Goal: Find specific page/section: Find specific page/section

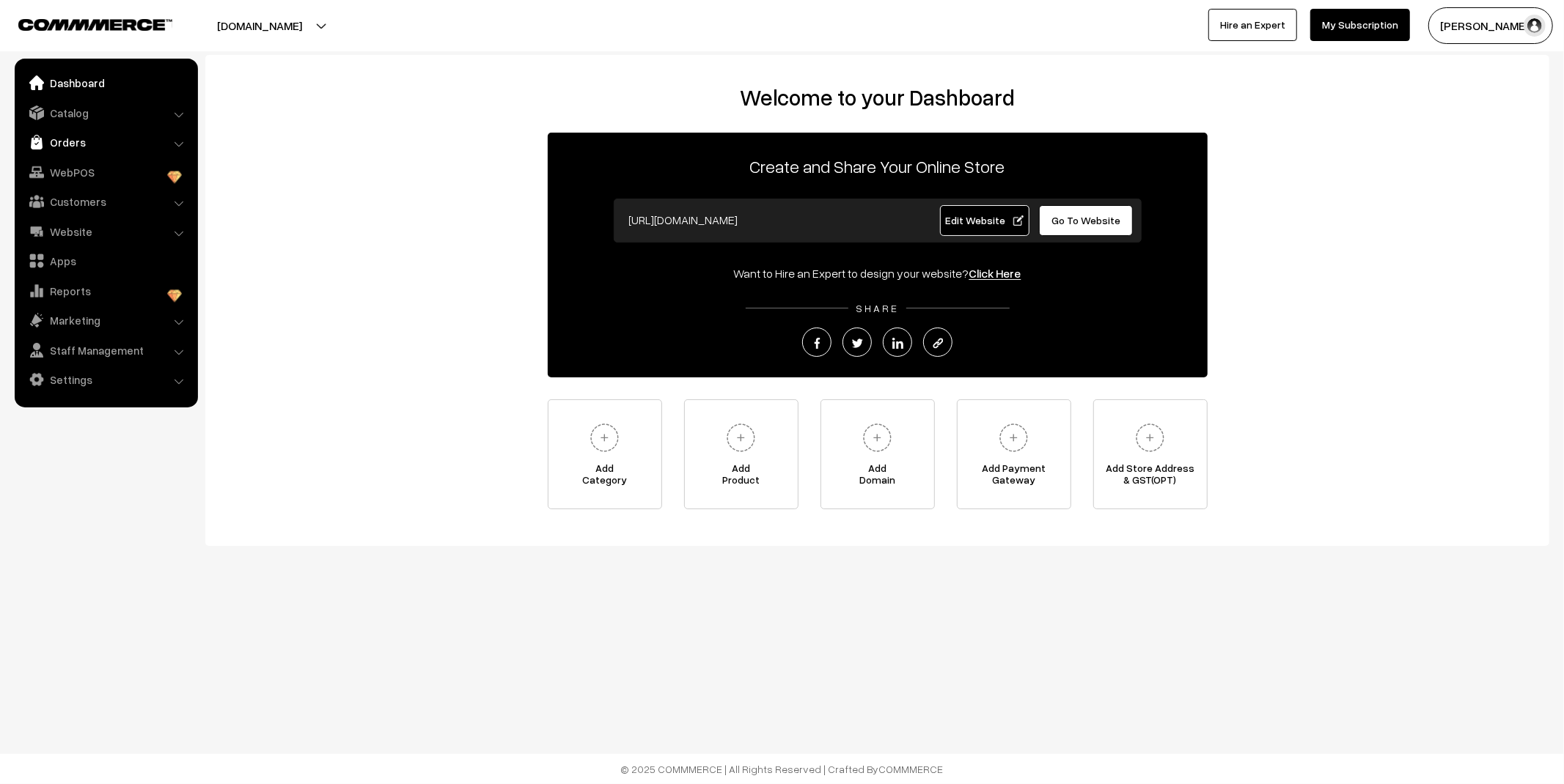
click at [100, 142] on link "Orders" at bounding box center [105, 142] width 174 height 26
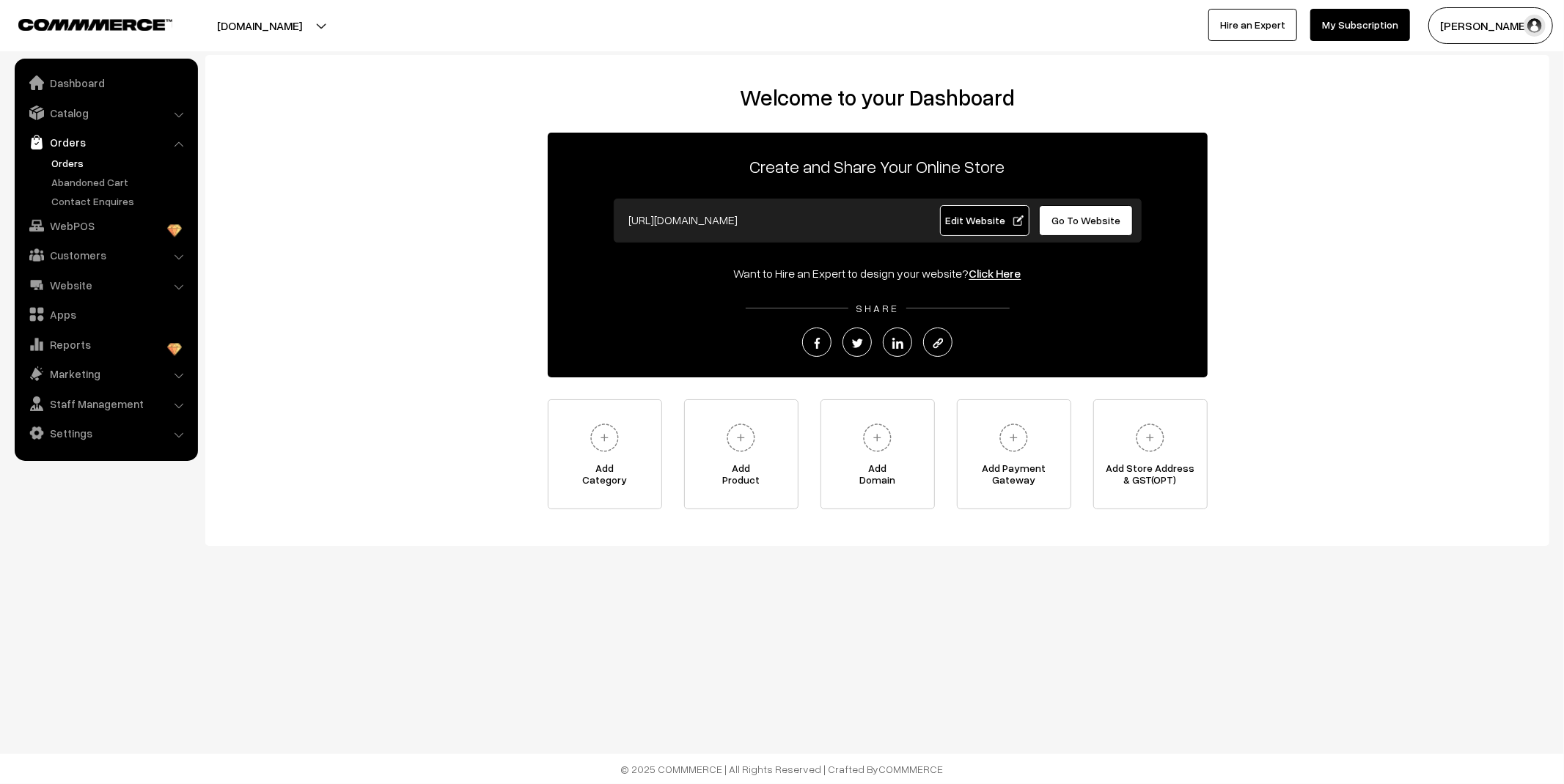
click at [71, 156] on link "Orders" at bounding box center [120, 163] width 145 height 16
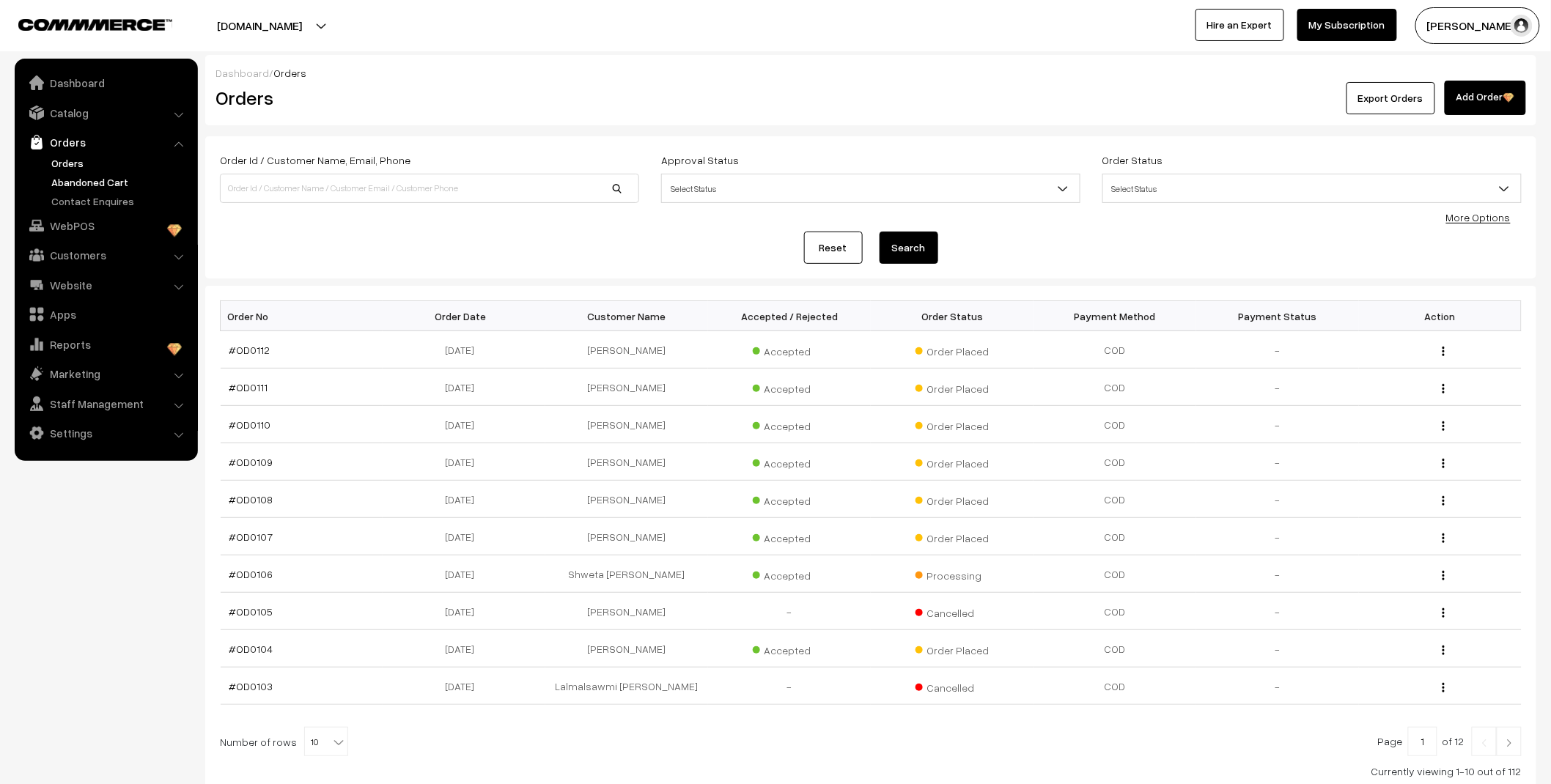
click at [75, 177] on link "Abandoned Cart" at bounding box center [120, 182] width 145 height 16
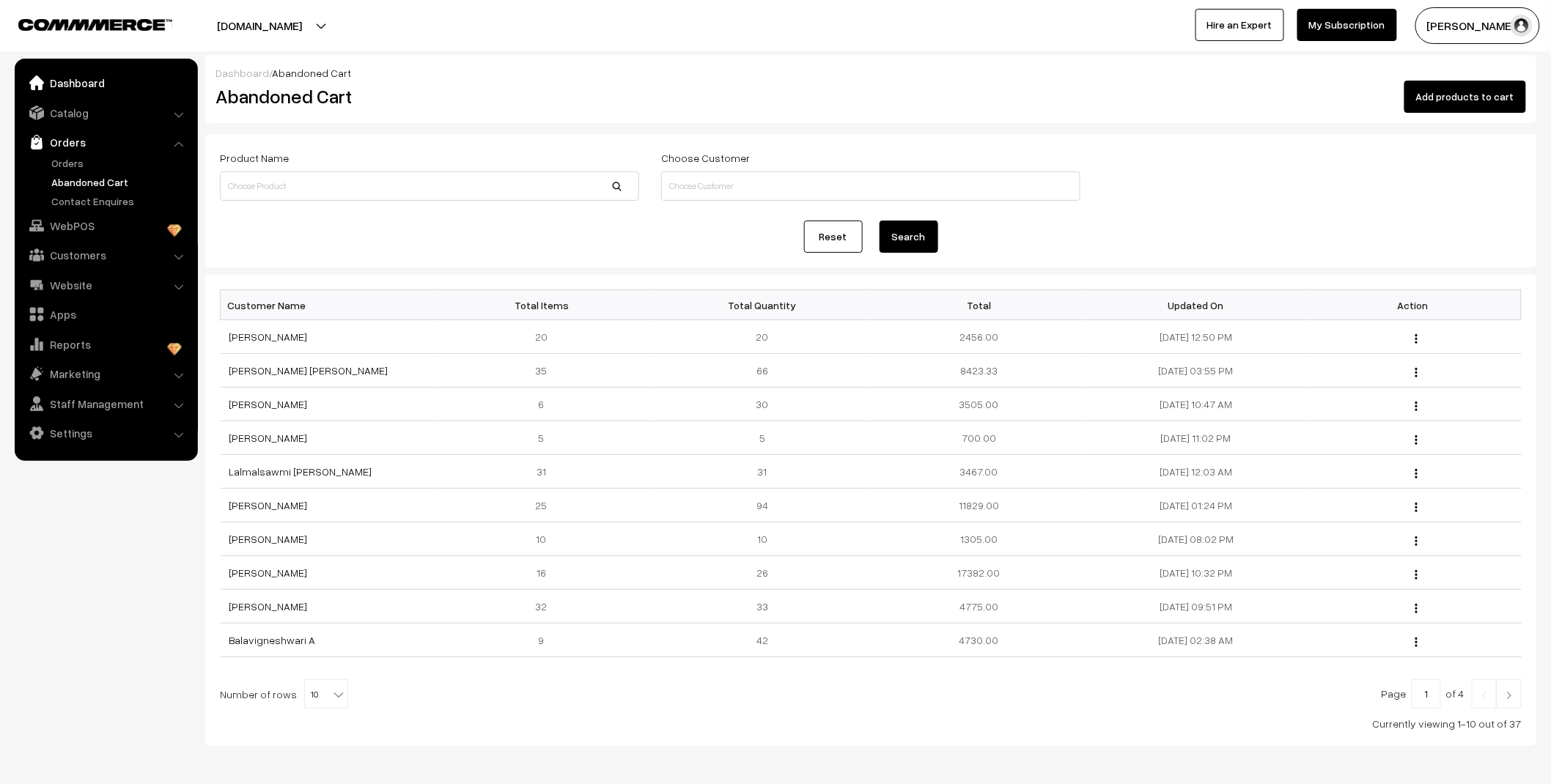
click at [91, 82] on link "Dashboard" at bounding box center [105, 83] width 174 height 26
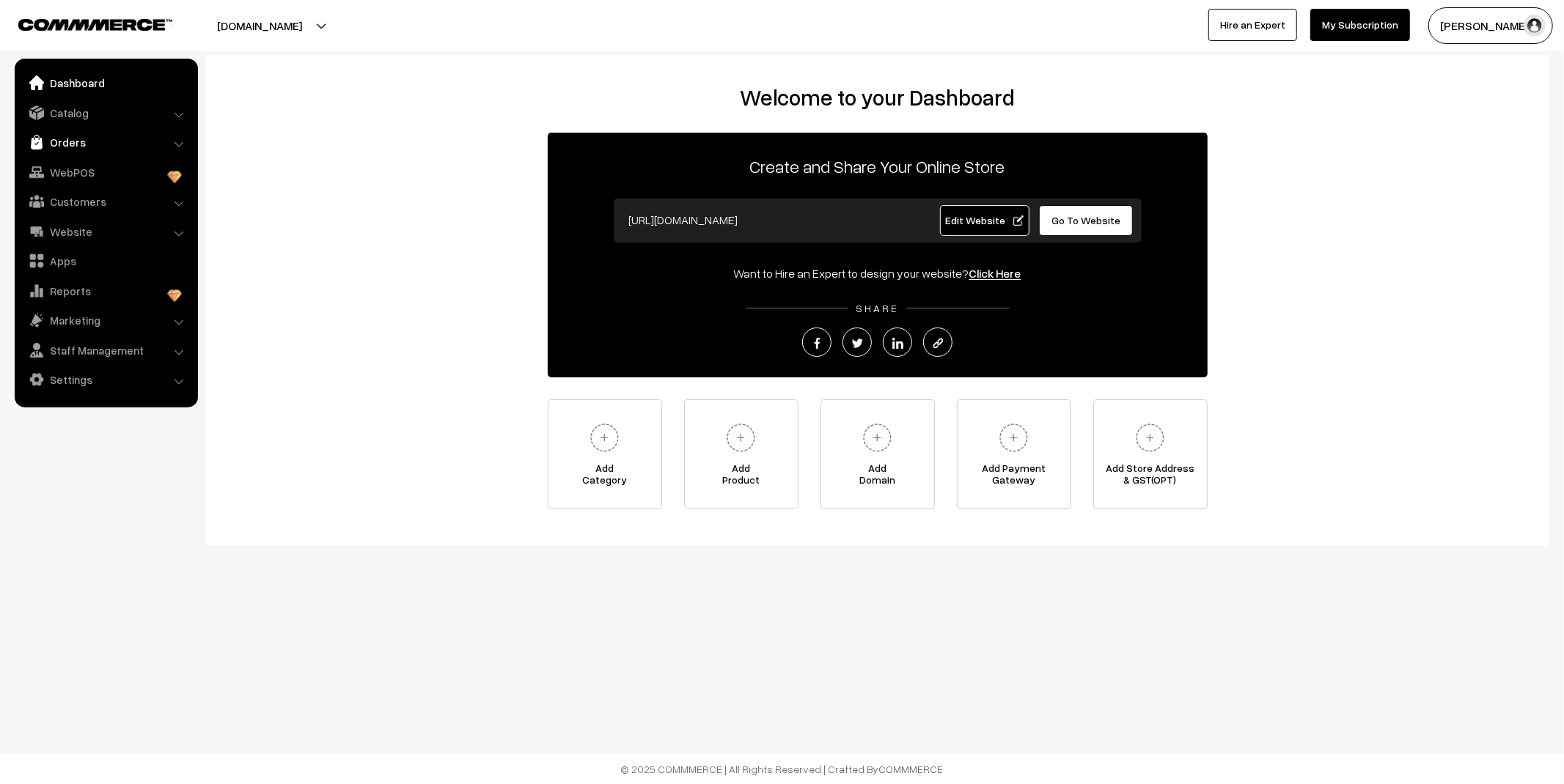
click at [68, 139] on link "Orders" at bounding box center [105, 142] width 174 height 26
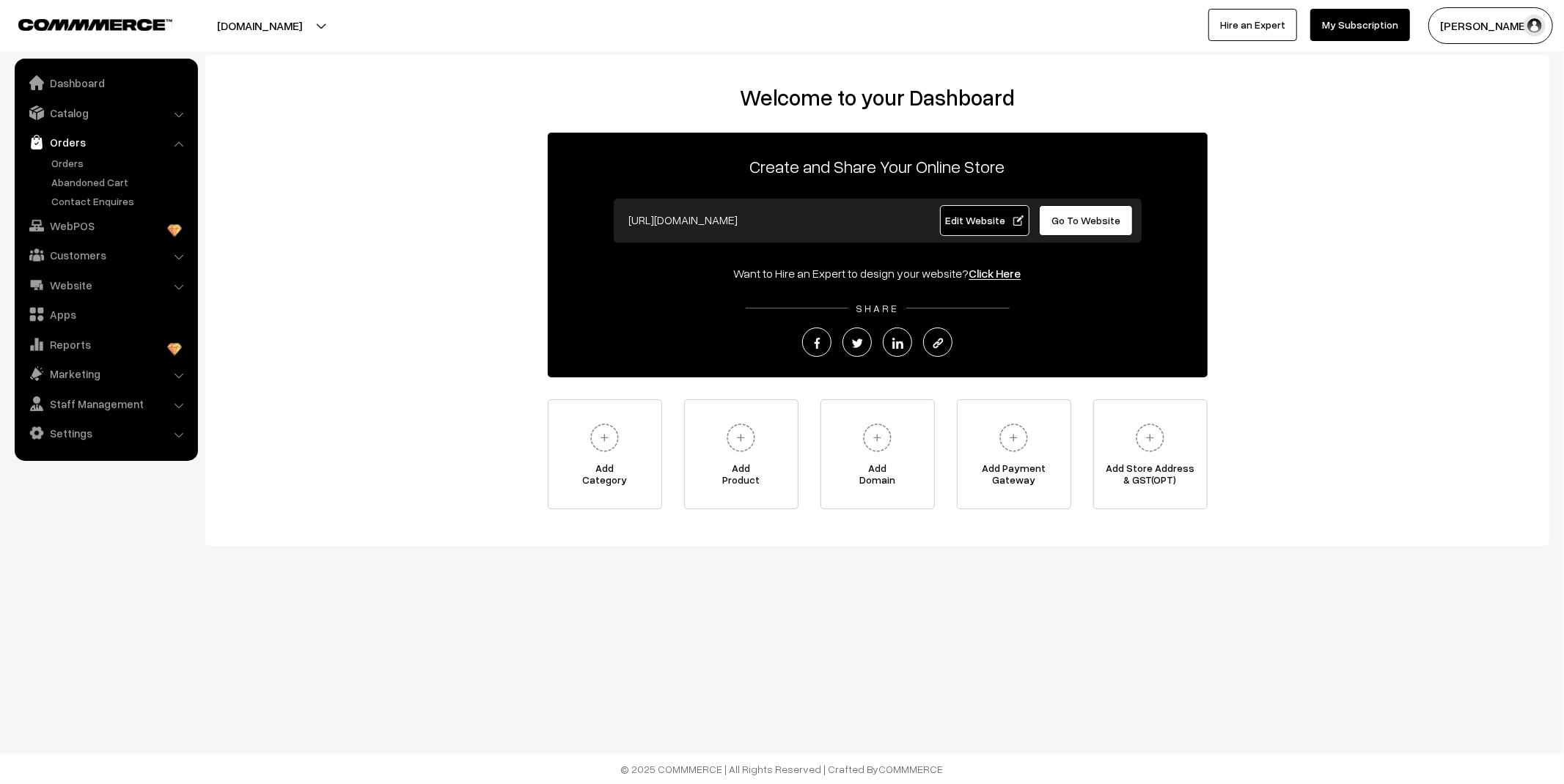
click at [73, 171] on ul "Orders" at bounding box center [106, 182] width 176 height 53
click at [74, 165] on link "Orders" at bounding box center [120, 163] width 145 height 16
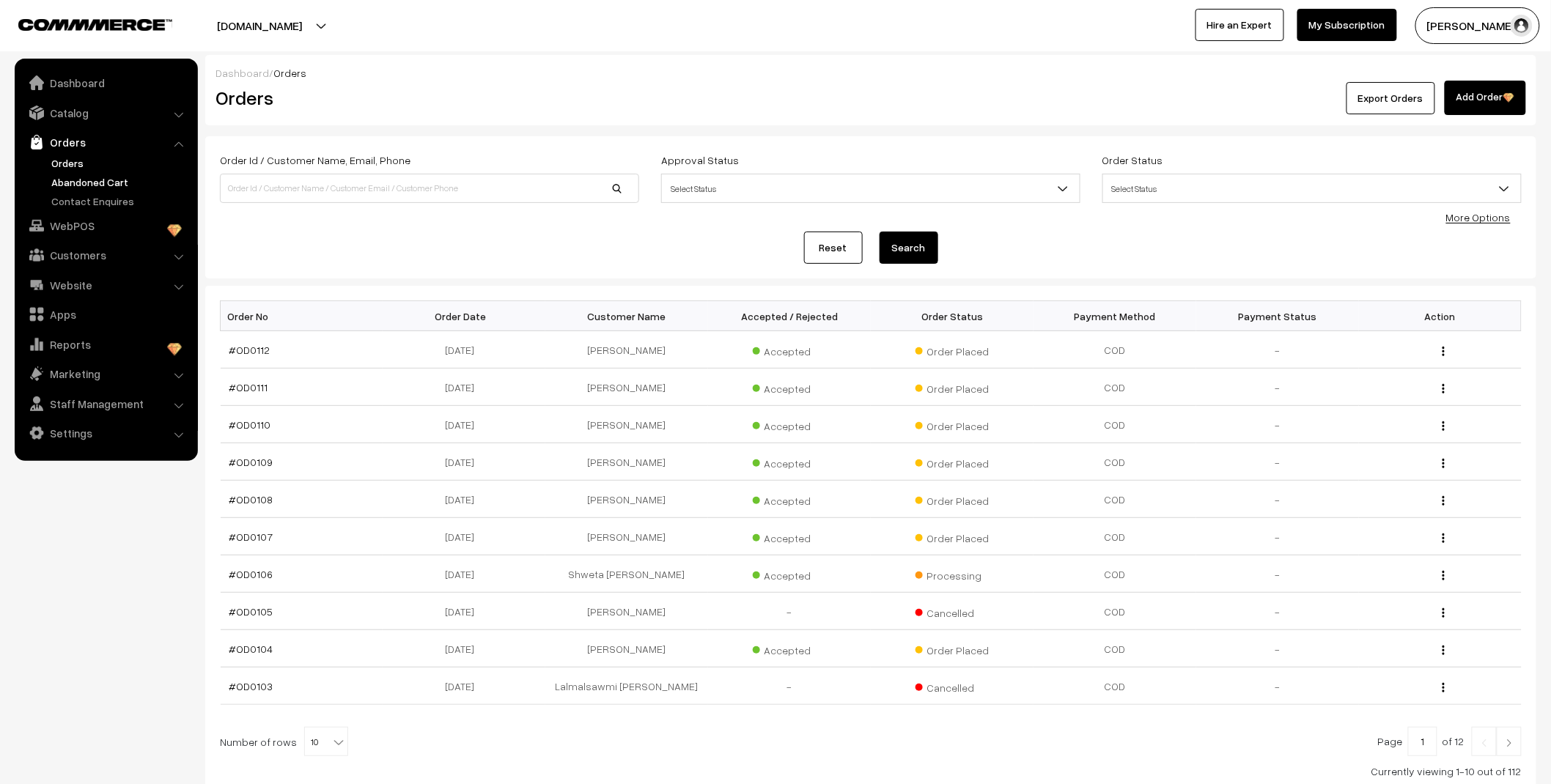
drag, startPoint x: 0, startPoint y: 0, endPoint x: 82, endPoint y: 181, distance: 198.7
click at [82, 181] on link "Abandoned Cart" at bounding box center [120, 182] width 145 height 16
